Goal: Information Seeking & Learning: Learn about a topic

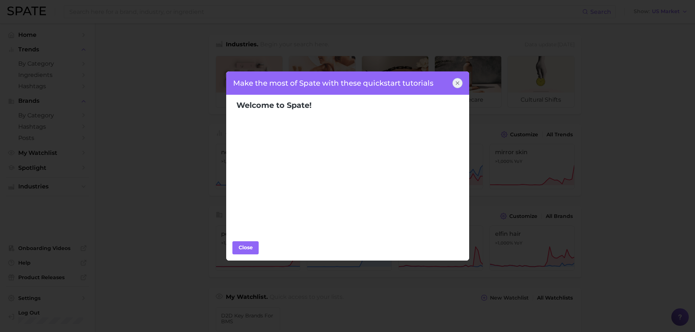
click at [456, 82] on icon at bounding box center [457, 83] width 3 height 3
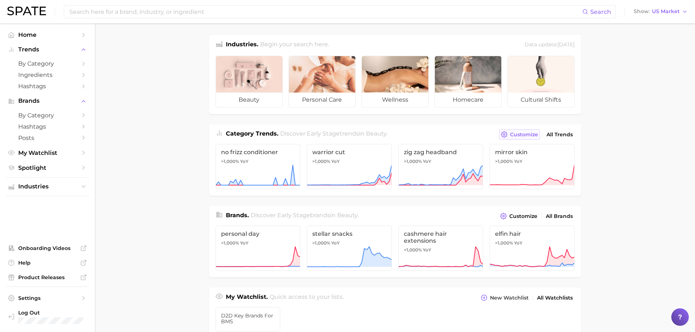
click at [522, 131] on button "Customize" at bounding box center [519, 135] width 40 height 10
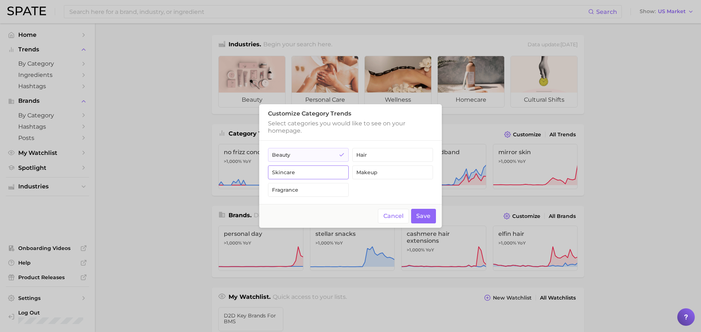
click at [332, 175] on button "skincare" at bounding box center [308, 173] width 81 height 14
click at [144, 66] on div at bounding box center [350, 166] width 701 height 332
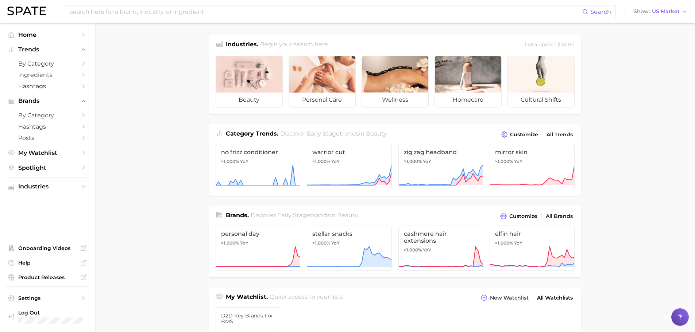
click at [34, 58] on li "Trends by Category Ingredients Hashtags" at bounding box center [47, 68] width 83 height 48
click at [36, 63] on span "by Category" at bounding box center [47, 63] width 58 height 7
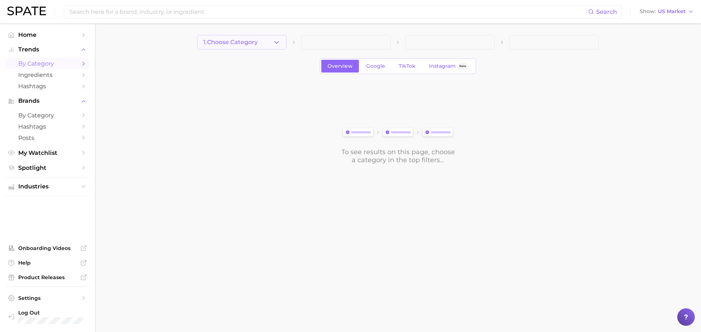
click at [275, 42] on polyline "button" at bounding box center [276, 42] width 4 height 2
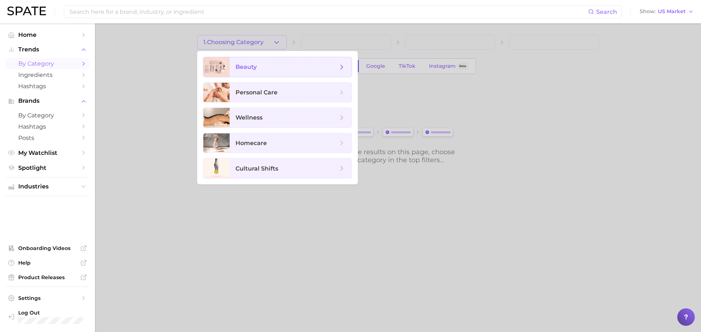
click at [260, 70] on span "beauty" at bounding box center [286, 67] width 102 height 8
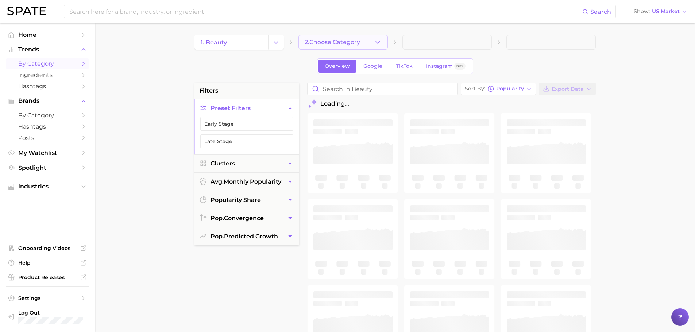
click at [331, 40] on span "2. Choose Category" at bounding box center [332, 42] width 55 height 7
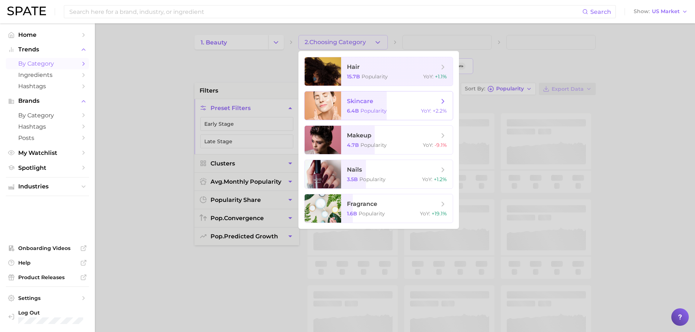
click at [350, 105] on span "skincare 6.4b Popularity YoY : +2.2%" at bounding box center [397, 106] width 112 height 28
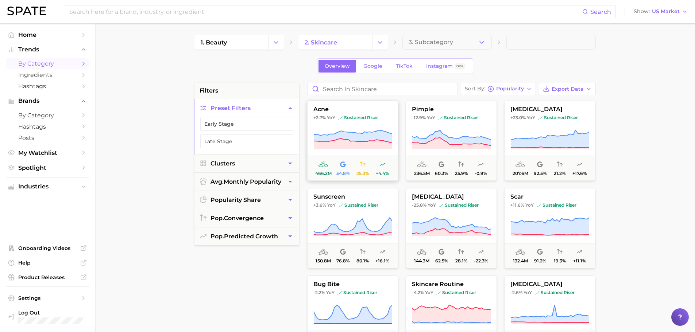
click at [354, 106] on span "acne" at bounding box center [353, 109] width 90 height 7
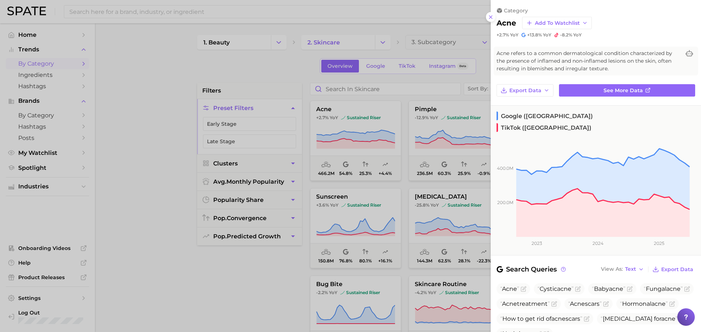
click at [148, 93] on div at bounding box center [350, 166] width 701 height 332
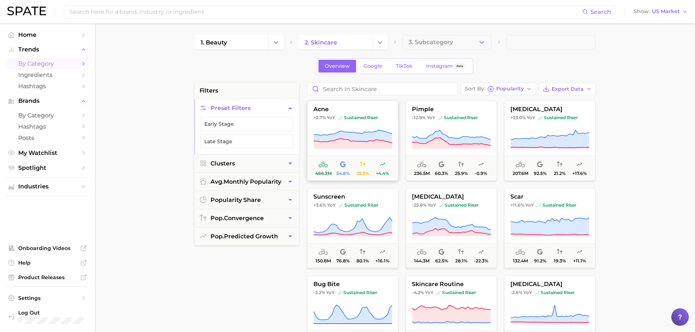
click at [308, 176] on span "466.2m 54.8% 25.3% +4.4%" at bounding box center [353, 168] width 90 height 25
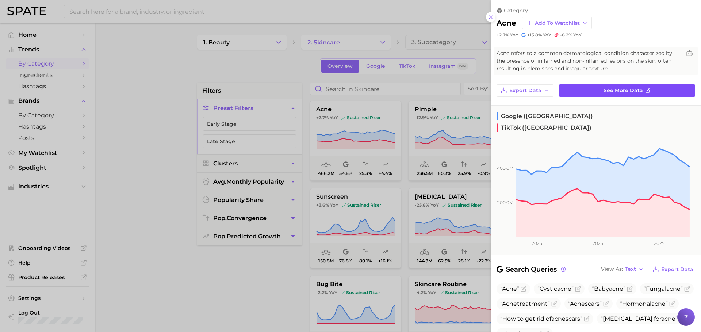
click at [600, 86] on link "See more data" at bounding box center [627, 90] width 136 height 12
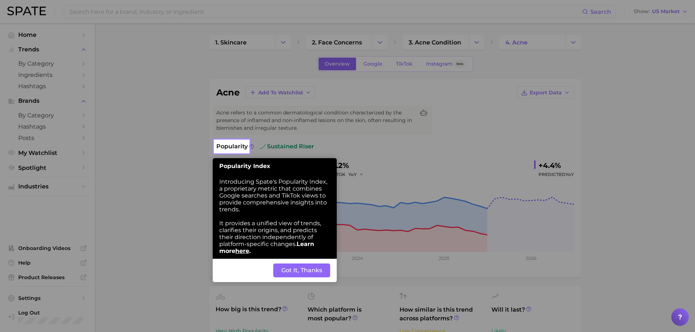
click at [294, 268] on button "Got It, Thanks" at bounding box center [301, 271] width 57 height 14
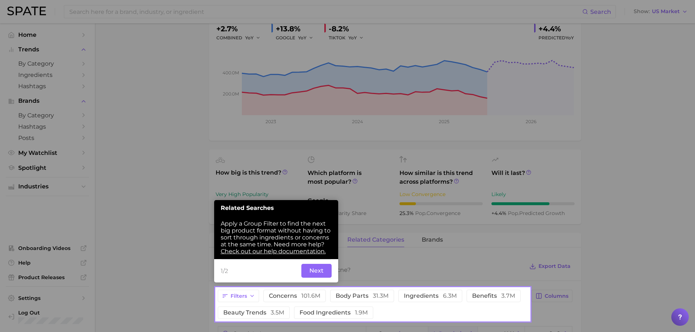
scroll to position [142, 0]
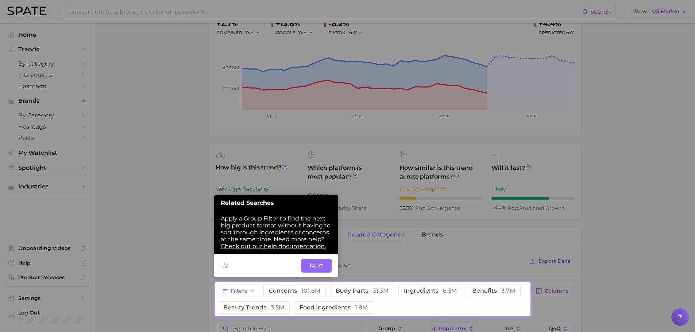
click at [319, 267] on button "Next" at bounding box center [316, 266] width 30 height 14
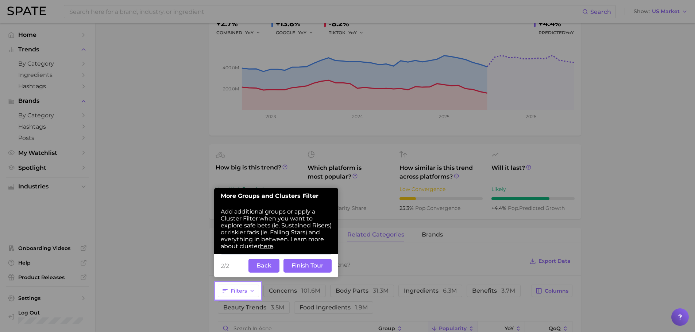
click at [319, 267] on button "Finish Tour" at bounding box center [307, 266] width 48 height 14
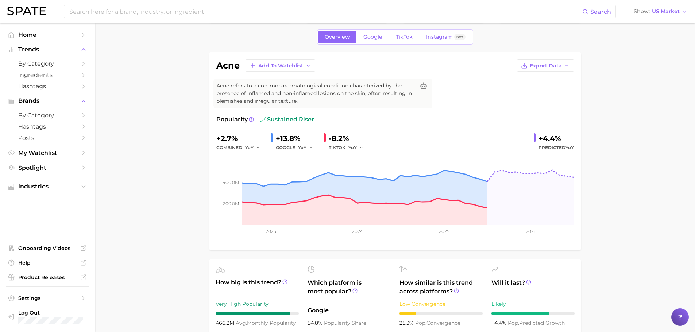
scroll to position [0, 0]
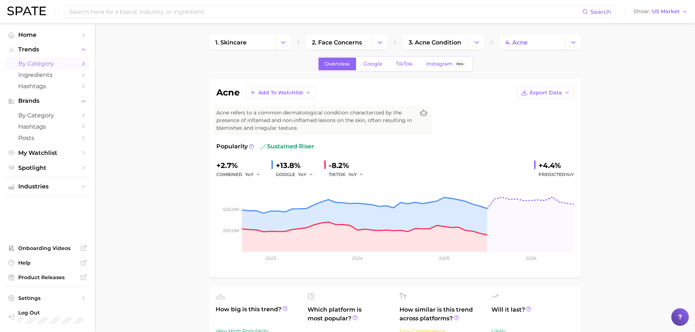
click at [44, 65] on span "by Category" at bounding box center [47, 63] width 58 height 7
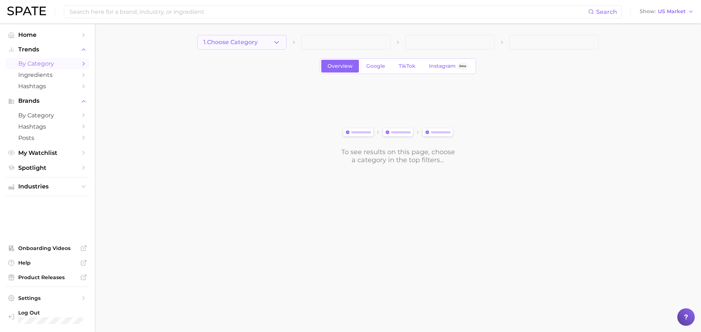
click at [272, 47] on button "1. Choose Category" at bounding box center [241, 42] width 89 height 15
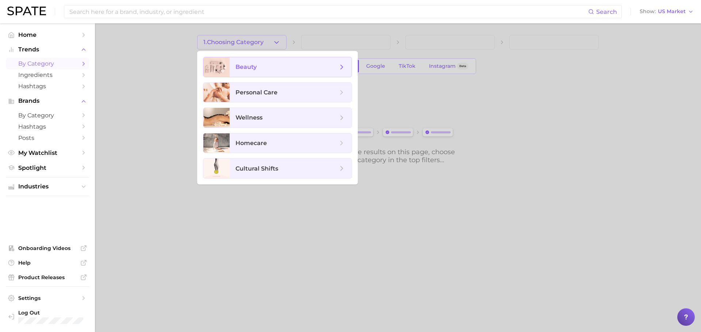
click at [270, 70] on span "beauty" at bounding box center [286, 67] width 102 height 8
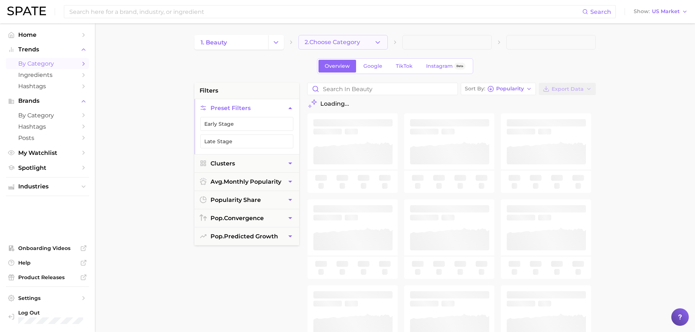
click at [321, 41] on span "2. Choose Category" at bounding box center [332, 42] width 55 height 7
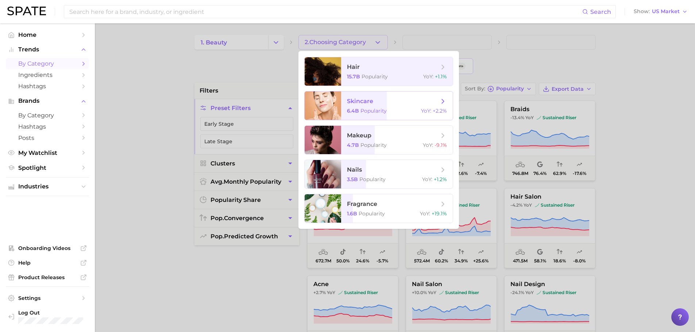
click at [324, 108] on div at bounding box center [323, 106] width 36 height 28
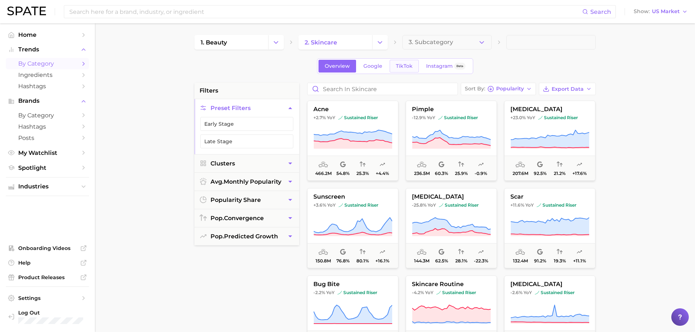
click at [396, 64] on span "TikTok" at bounding box center [404, 66] width 17 height 6
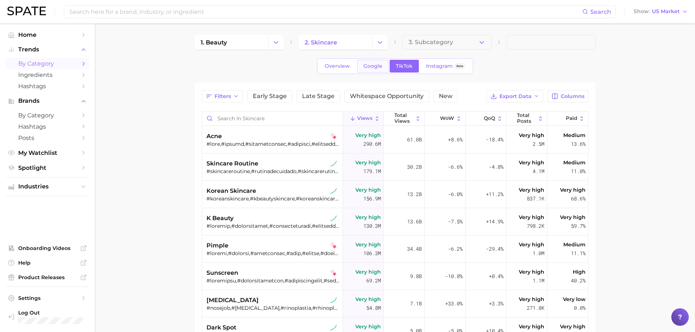
click at [374, 66] on span "Google" at bounding box center [372, 66] width 19 height 6
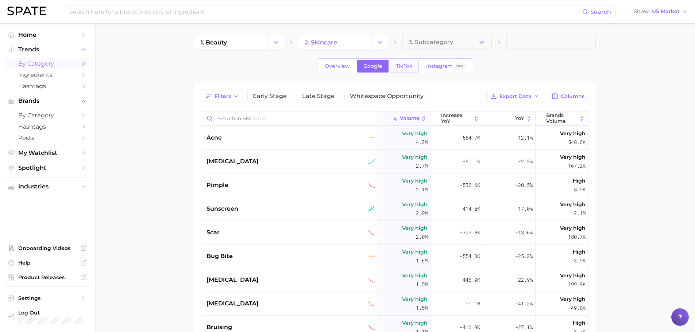
click at [404, 65] on span "TikTok" at bounding box center [404, 66] width 17 height 6
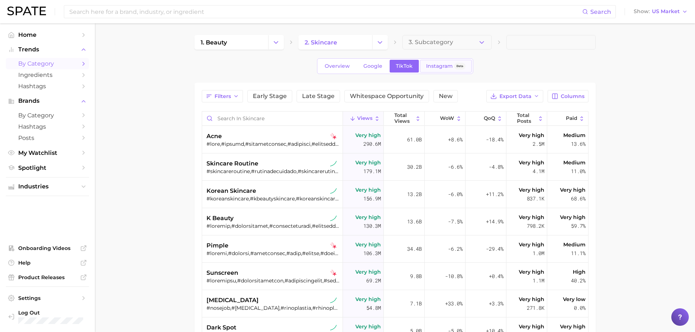
click at [425, 71] on link "Instagram Beta" at bounding box center [446, 66] width 52 height 13
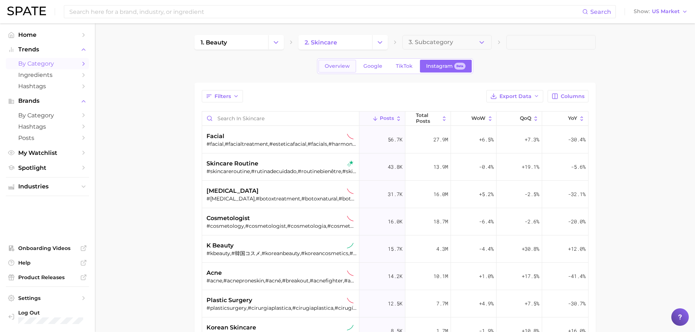
click at [354, 66] on link "Overview" at bounding box center [338, 66] width 38 height 13
